Goal: Task Accomplishment & Management: Use online tool/utility

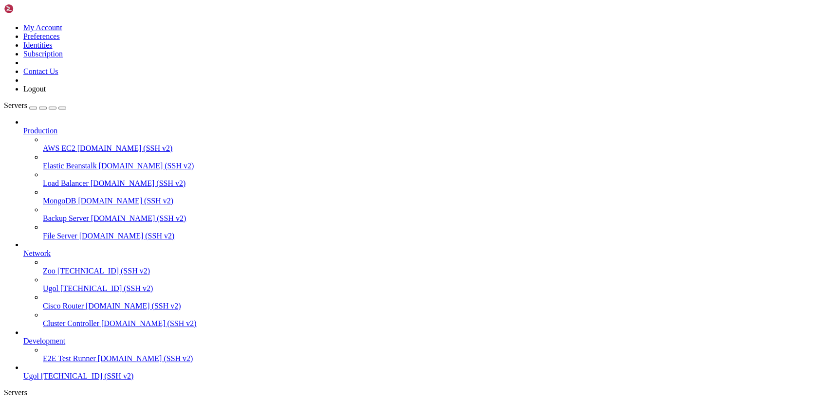
scroll to position [0, 0]
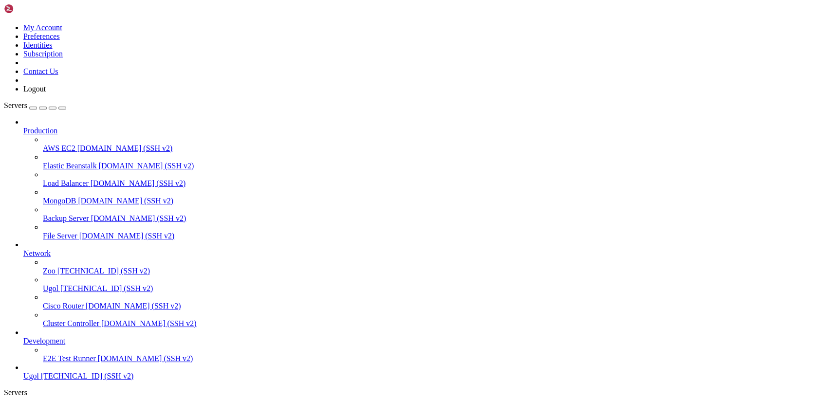
type input "/var/www/my-old-laravel-app/resources/views/layouts"
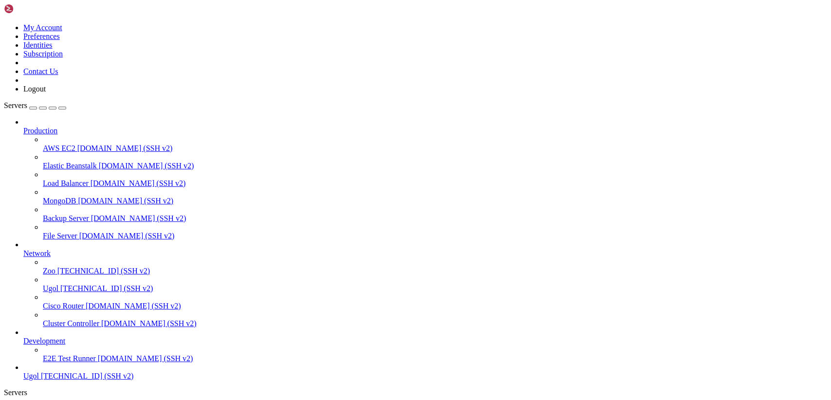
drag, startPoint x: 144, startPoint y: 49, endPoint x: 347, endPoint y: 421, distance: 423.8
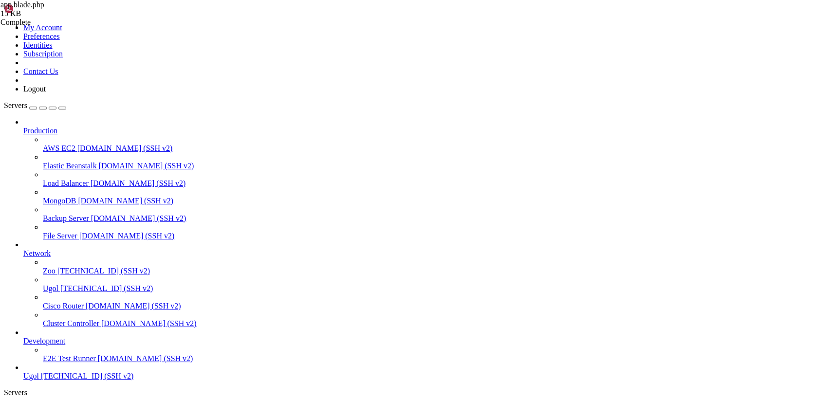
paste textarea
type textarea "</html>"
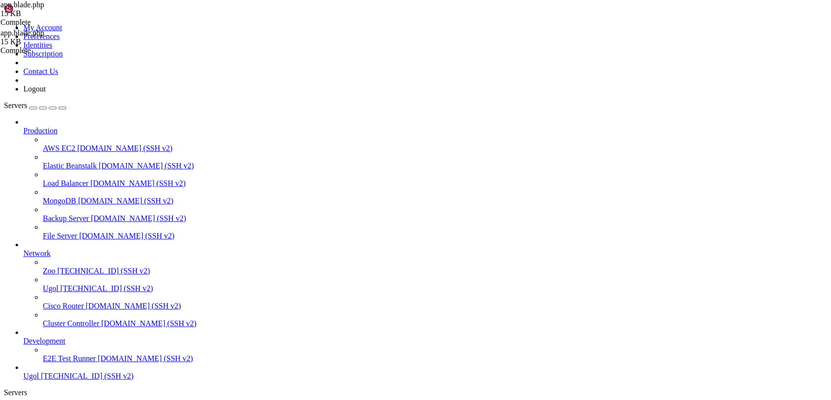
drag, startPoint x: 146, startPoint y: 47, endPoint x: 407, endPoint y: 416, distance: 452.0
paste textarea
type textarea "</html>"
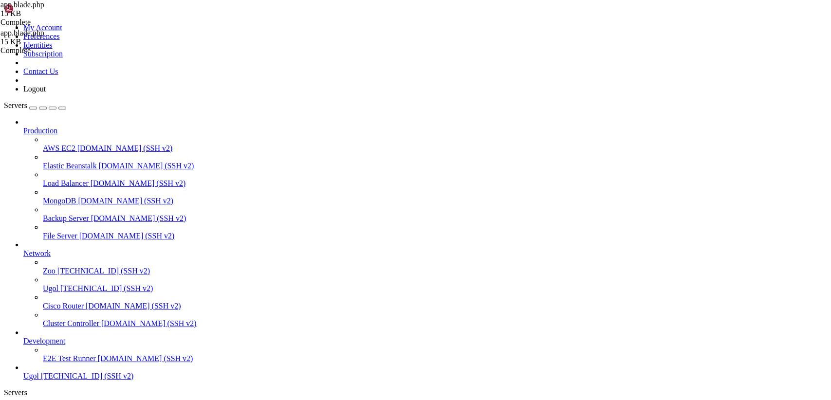
scroll to position [1282, 0]
